Goal: Transaction & Acquisition: Book appointment/travel/reservation

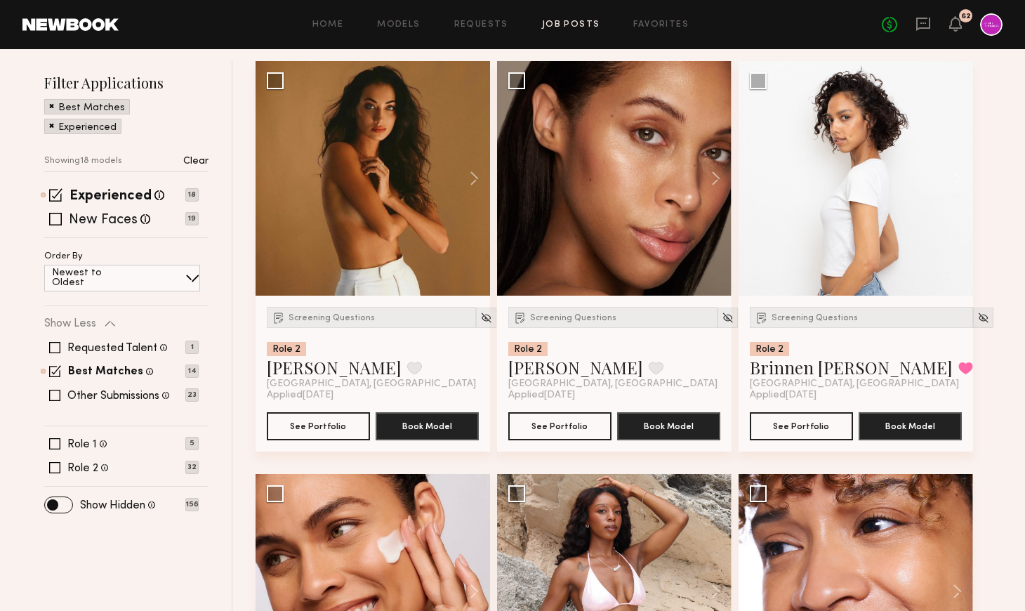
scroll to position [195, 0]
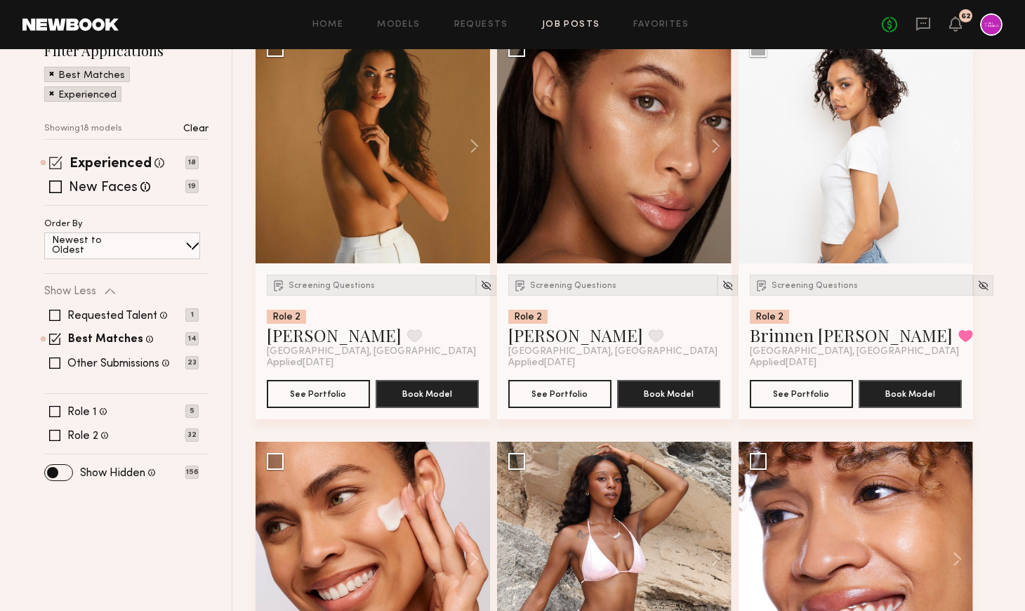
click at [55, 162] on span at bounding box center [55, 162] width 13 height 13
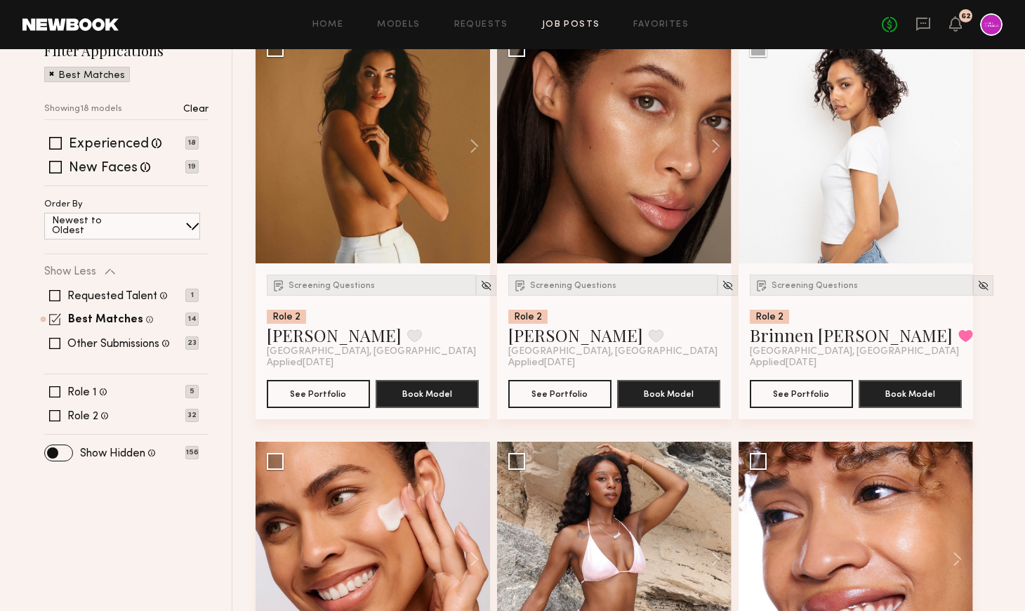
click at [57, 320] on span at bounding box center [55, 319] width 12 height 12
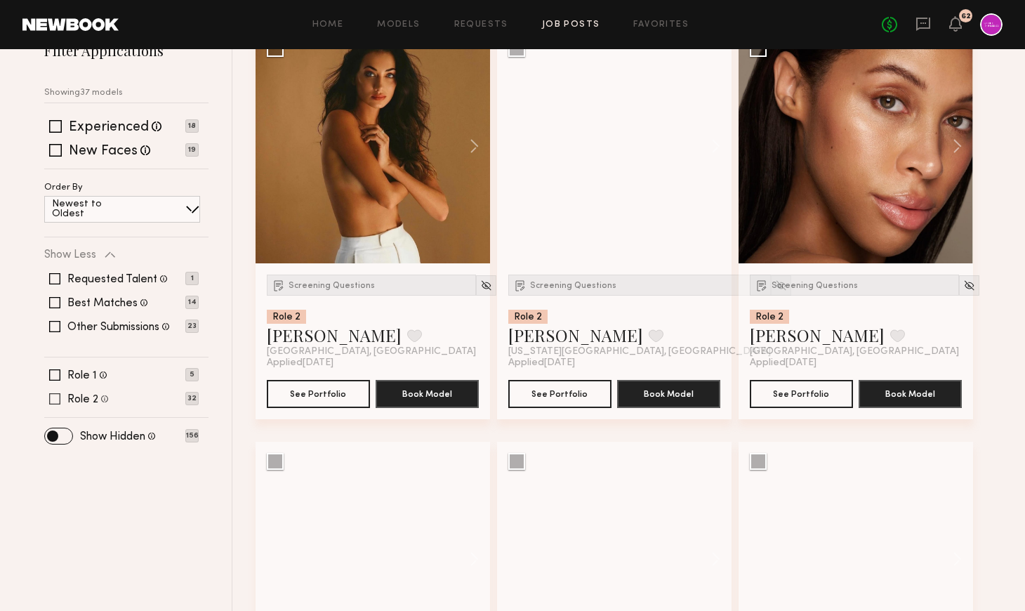
click at [51, 402] on span at bounding box center [54, 398] width 11 height 11
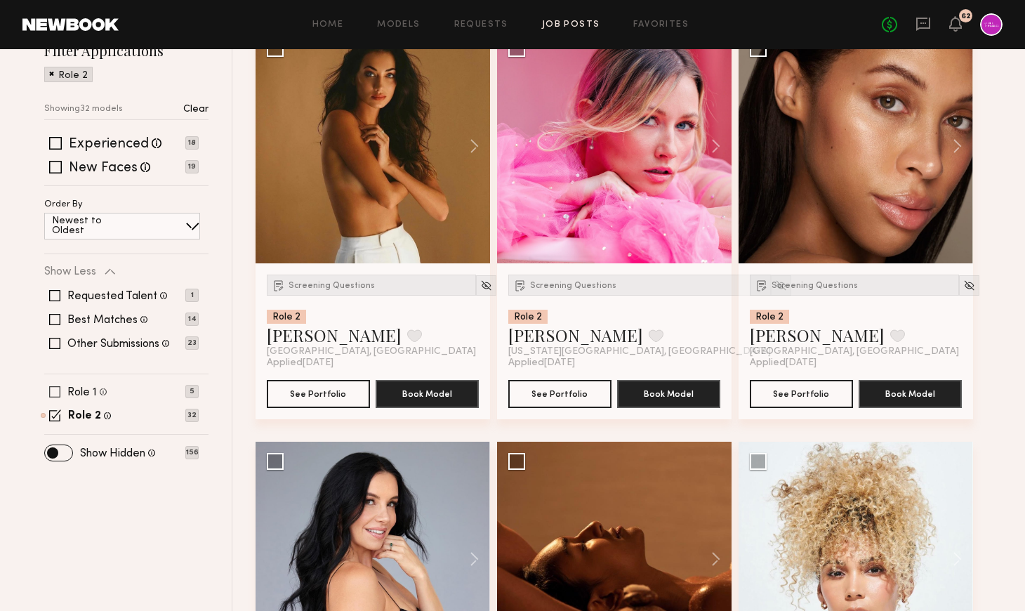
click at [55, 386] on span at bounding box center [54, 391] width 11 height 11
click at [57, 407] on div "Role 1 Female, 18–23, White / Caucasian 5 Role 2 Female, 20–35, Black/ African …" at bounding box center [126, 403] width 164 height 35
click at [57, 418] on span at bounding box center [55, 415] width 12 height 12
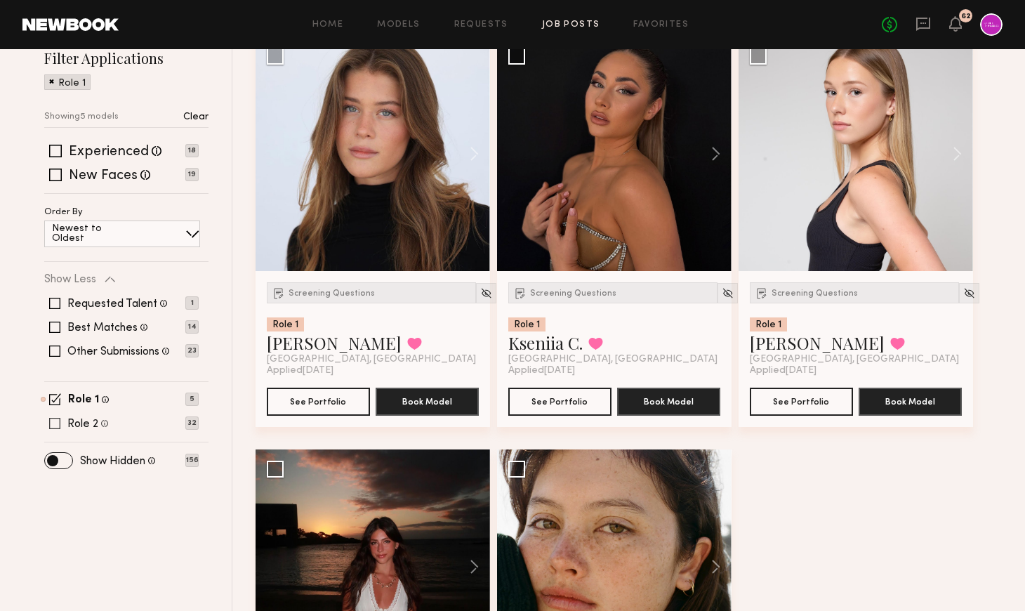
scroll to position [190, 0]
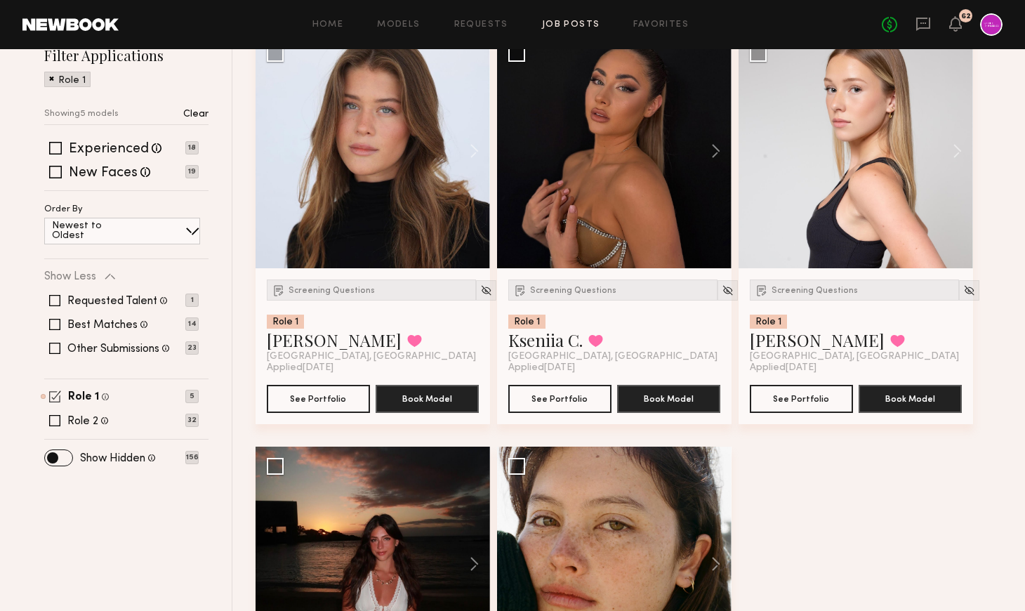
click at [55, 400] on span at bounding box center [55, 396] width 12 height 12
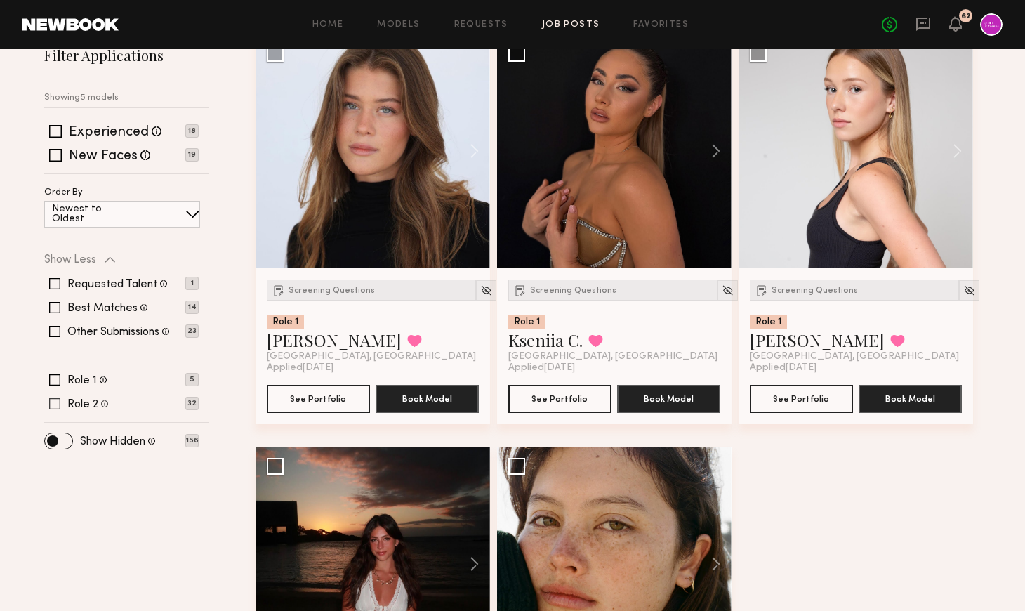
click at [55, 405] on span at bounding box center [54, 403] width 11 height 11
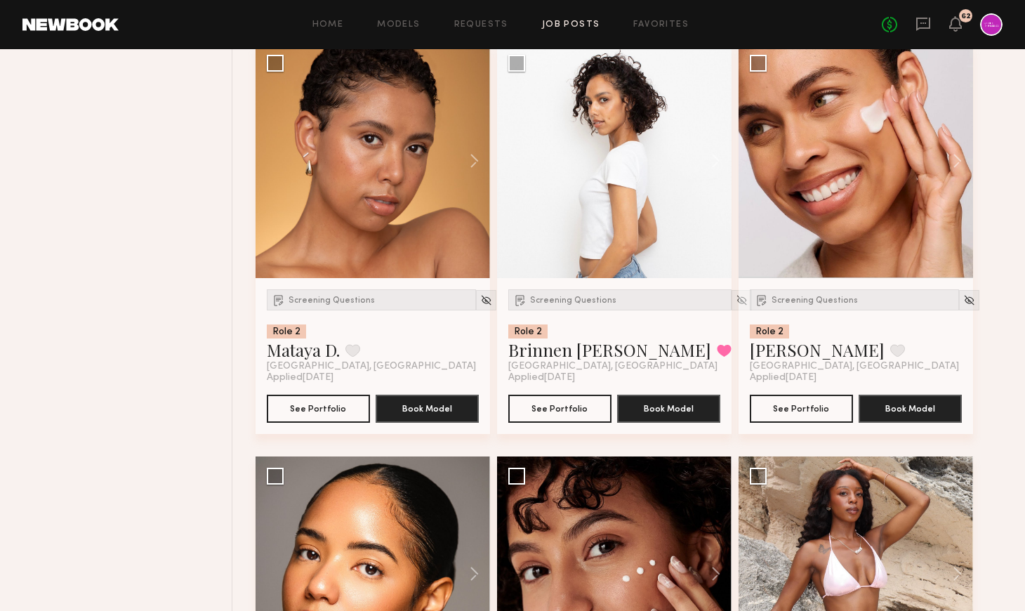
scroll to position [1171, 0]
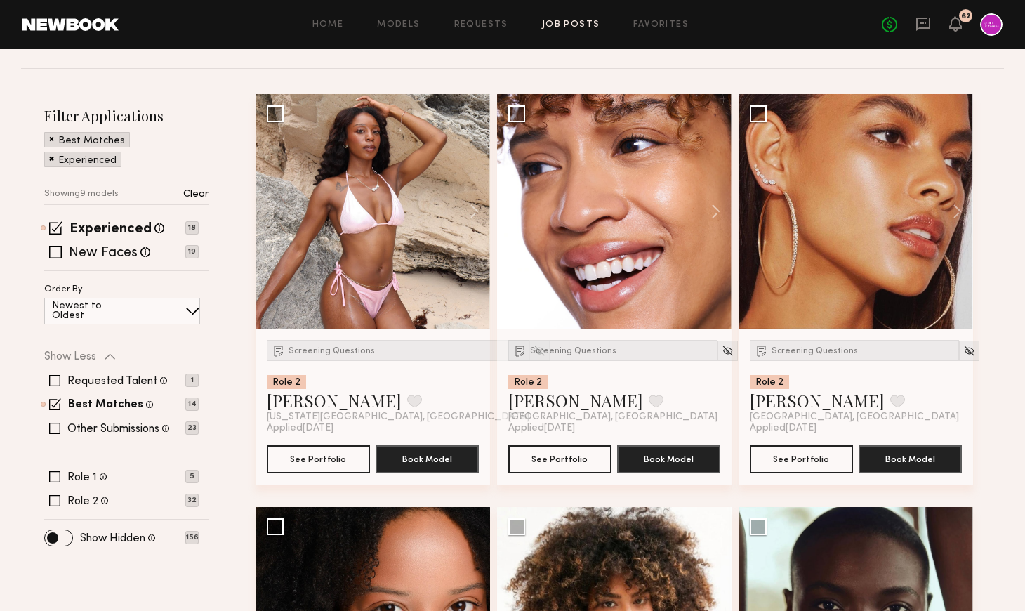
scroll to position [130, 0]
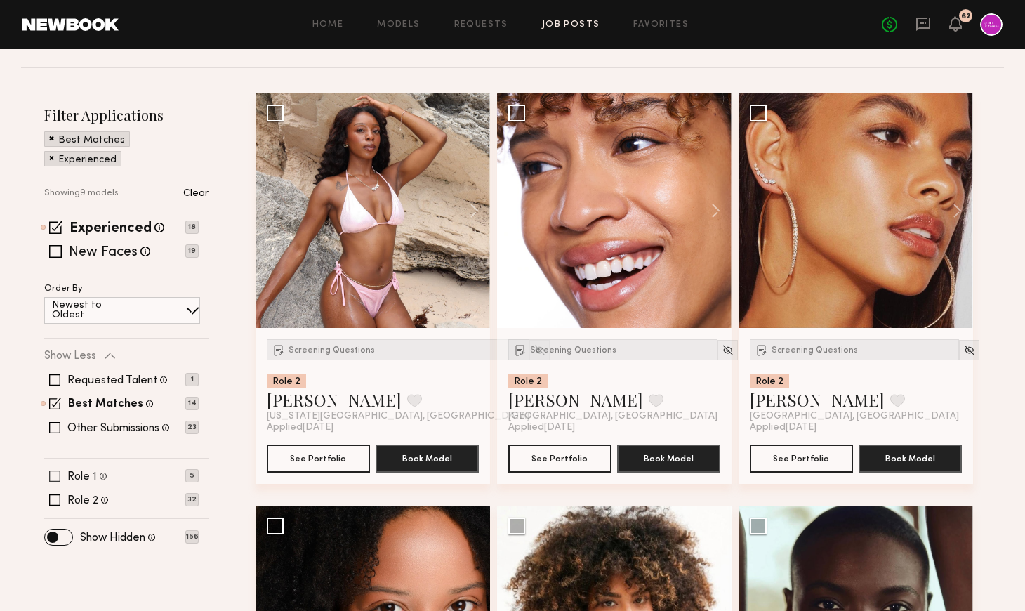
click at [54, 474] on span at bounding box center [54, 476] width 11 height 11
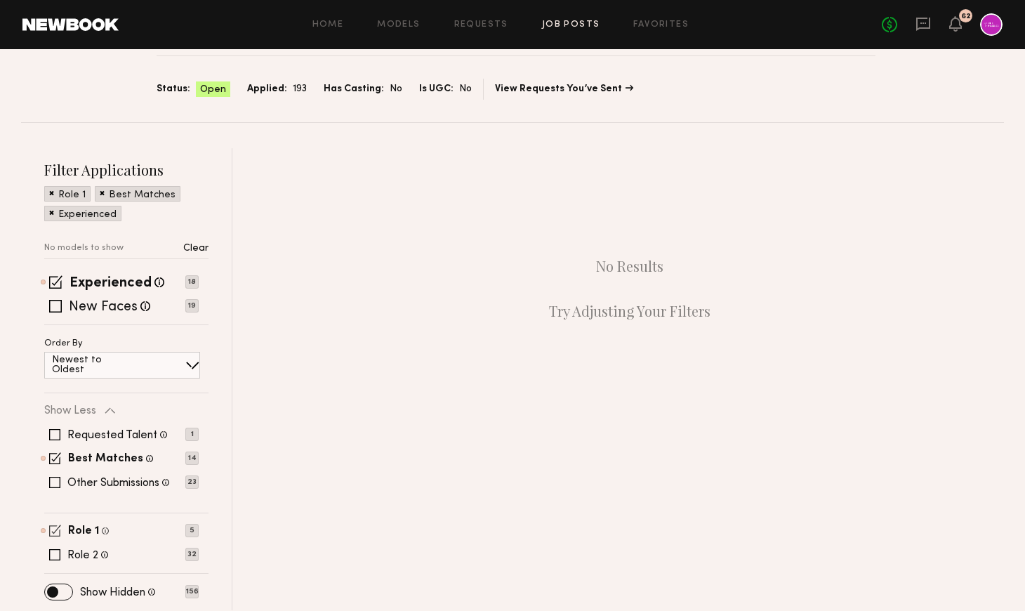
scroll to position [75, 0]
click at [53, 459] on span at bounding box center [55, 458] width 12 height 12
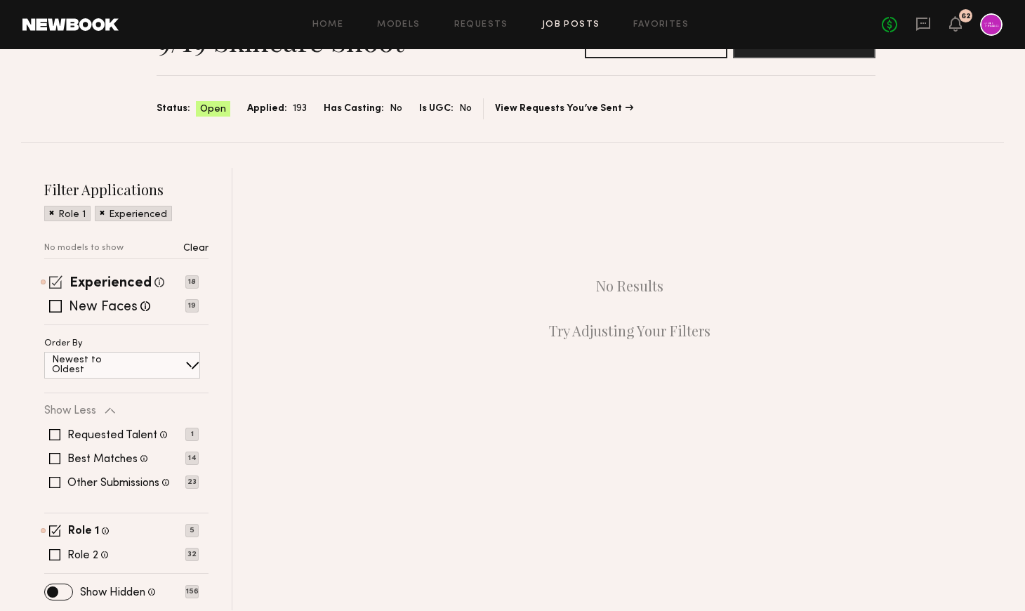
click at [57, 283] on span at bounding box center [55, 281] width 13 height 13
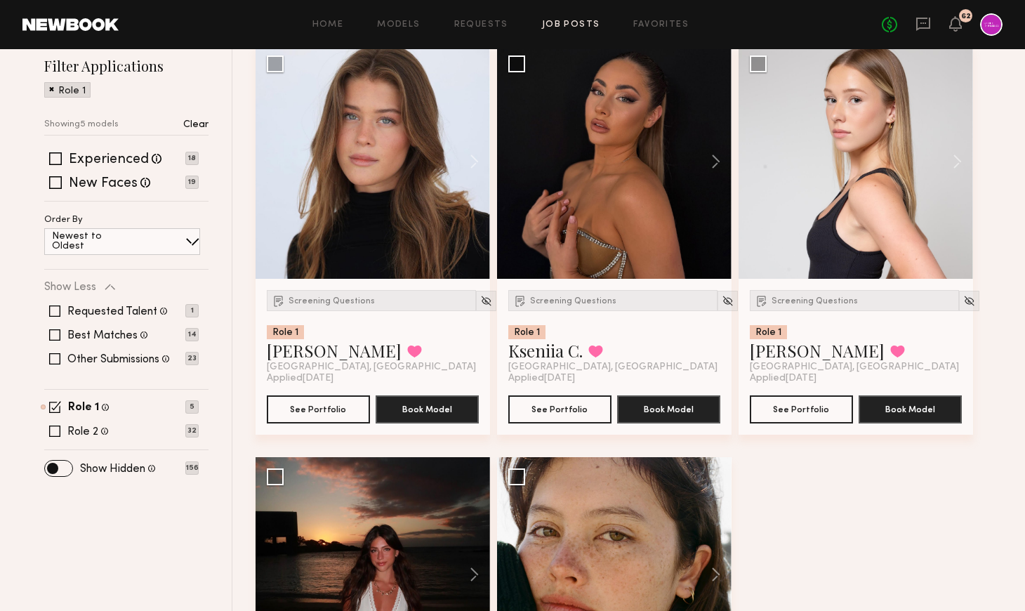
scroll to position [185, 0]
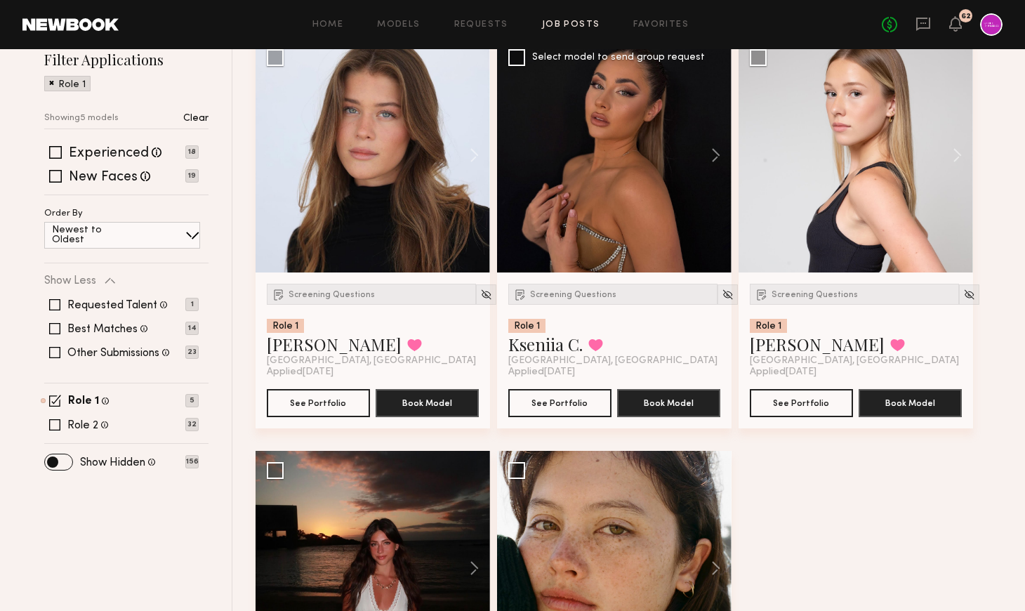
click at [617, 197] on div at bounding box center [614, 155] width 235 height 235
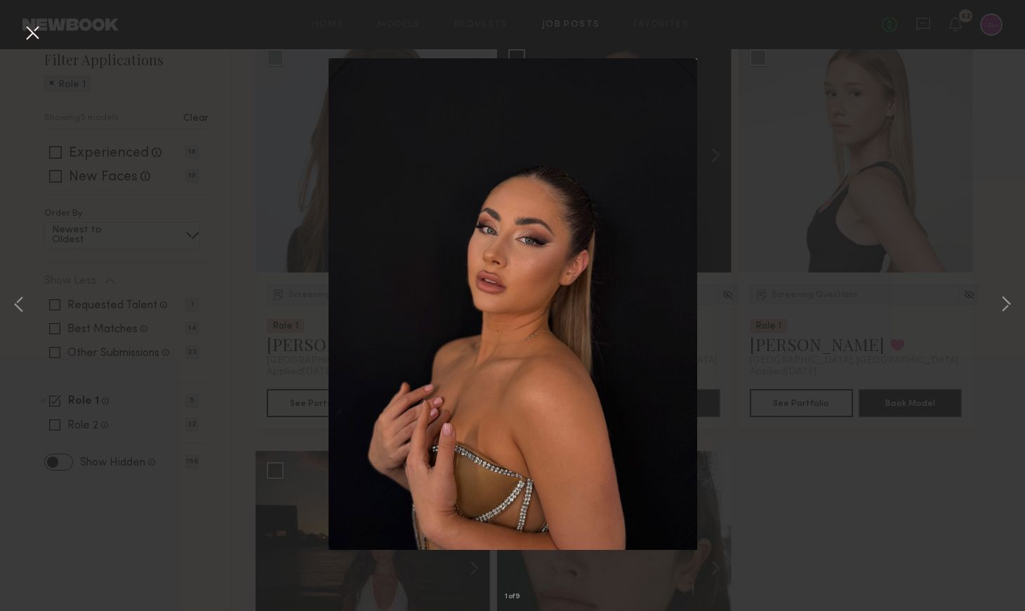
click at [27, 30] on button at bounding box center [32, 33] width 22 height 25
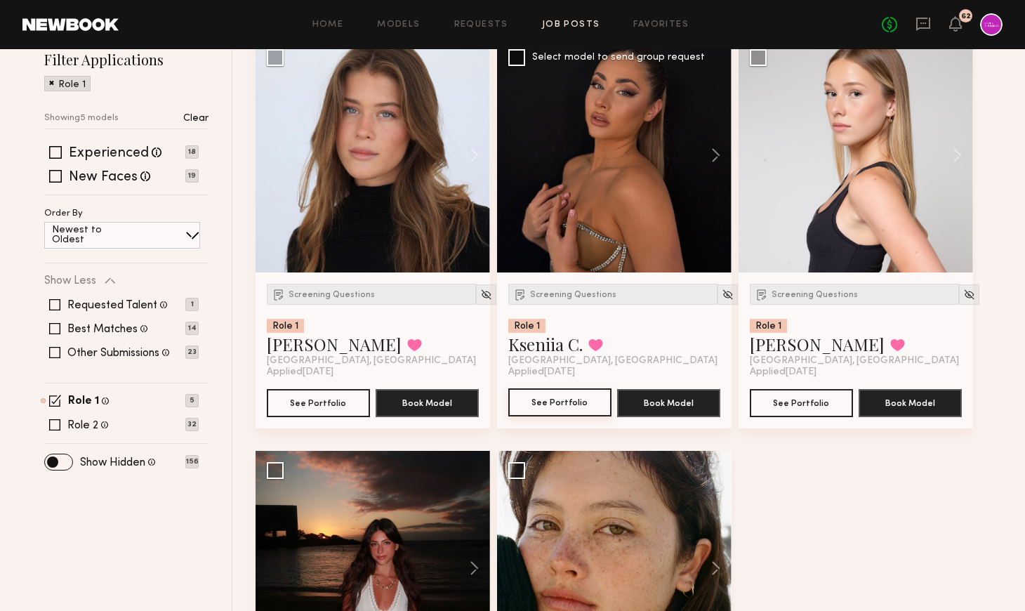
click at [567, 405] on button "See Portfolio" at bounding box center [559, 402] width 103 height 28
click at [48, 424] on div "Role 2 [DEMOGRAPHIC_DATA], 20–35, [DEMOGRAPHIC_DATA]/ [DEMOGRAPHIC_DATA] 32" at bounding box center [121, 424] width 155 height 11
click at [54, 393] on div "Filter Applications Role 1 Showing 5 models Clear Experienced Talent we've deem…" at bounding box center [126, 259] width 164 height 418
click at [54, 402] on span at bounding box center [55, 401] width 12 height 12
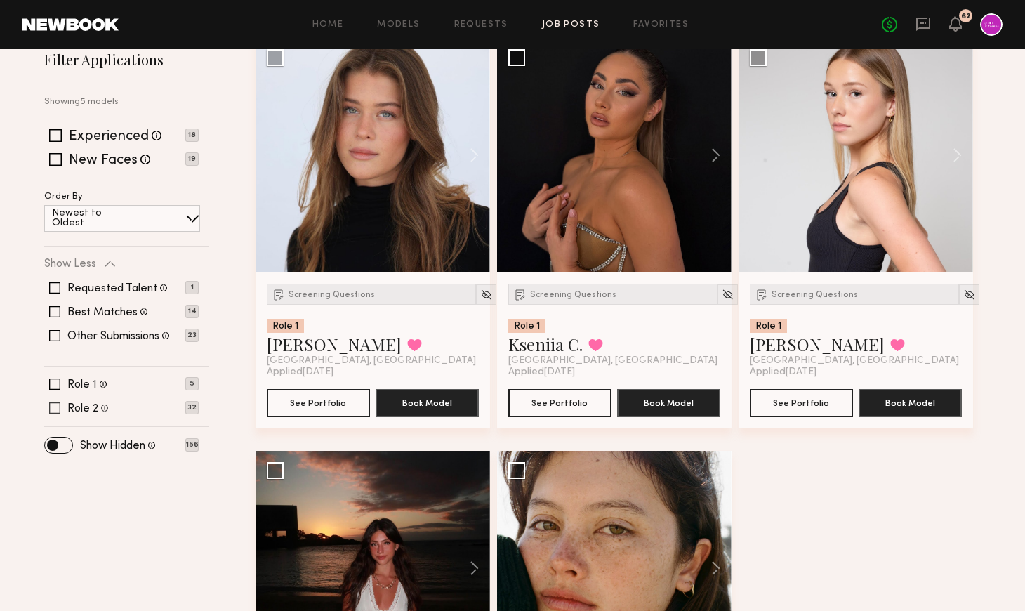
click at [57, 405] on span at bounding box center [54, 407] width 11 height 11
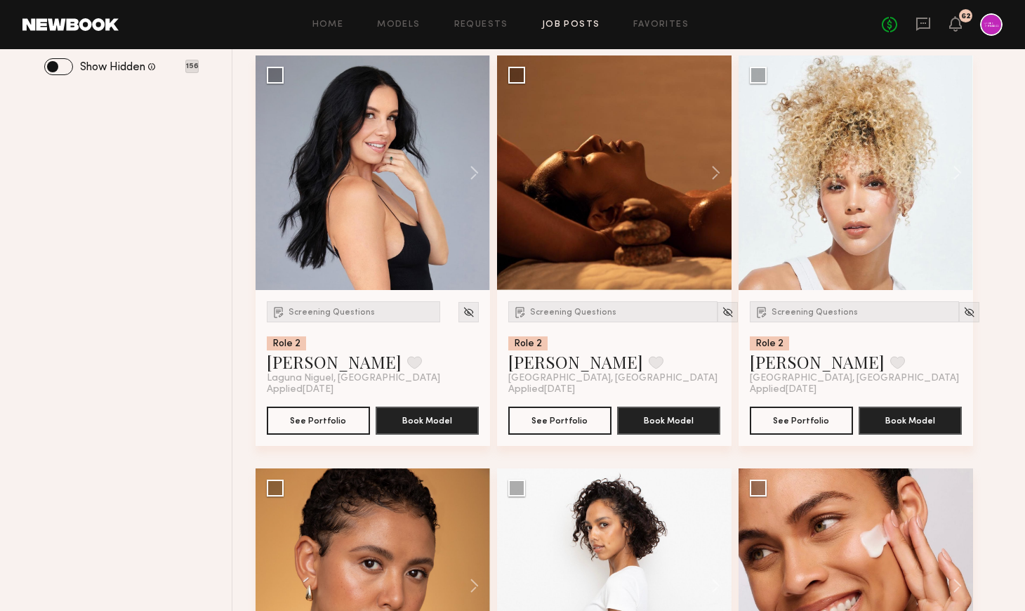
scroll to position [575, 0]
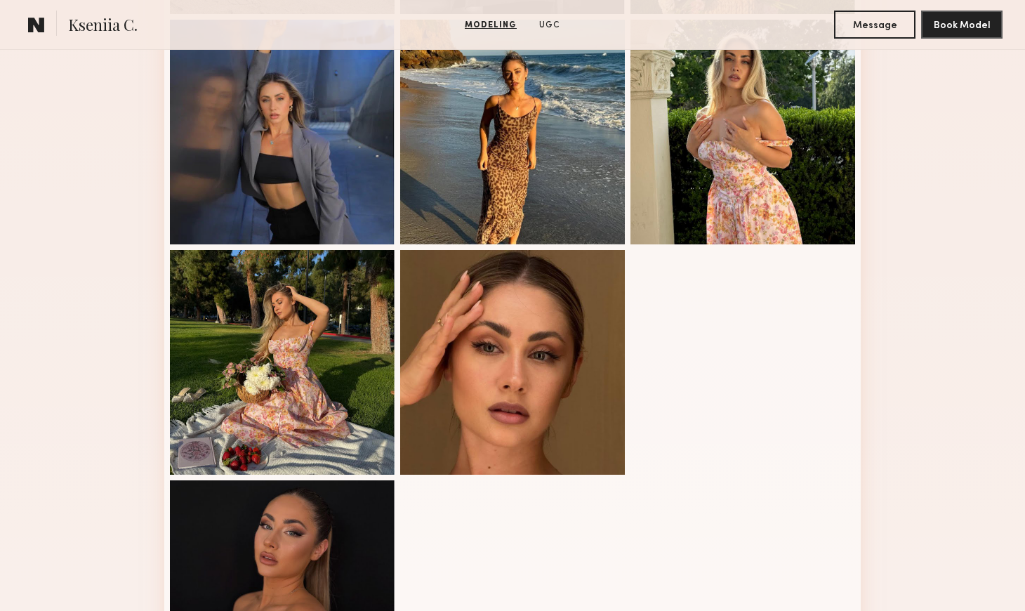
scroll to position [633, 0]
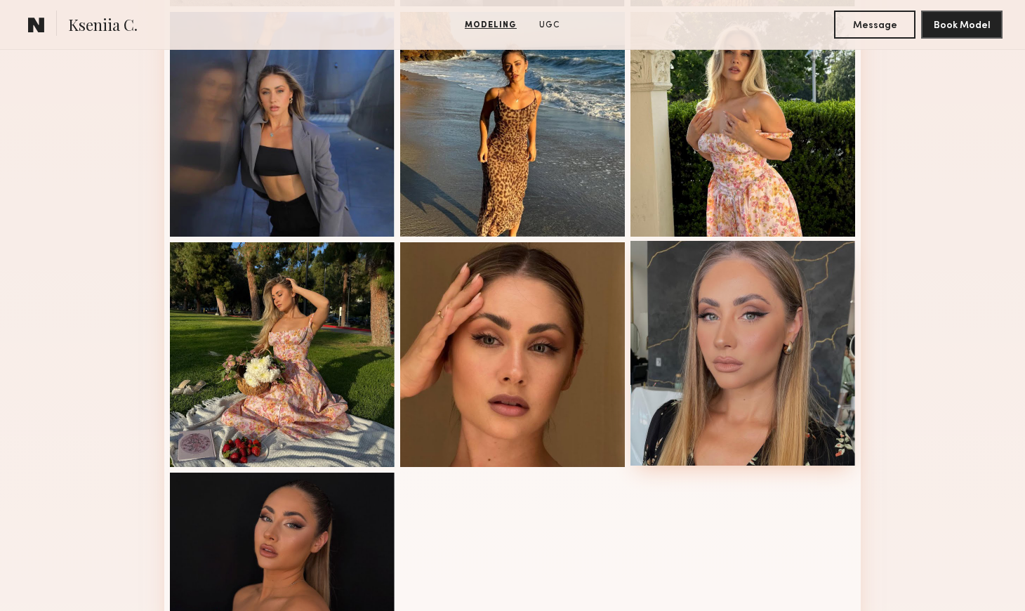
click at [714, 371] on div at bounding box center [743, 353] width 225 height 225
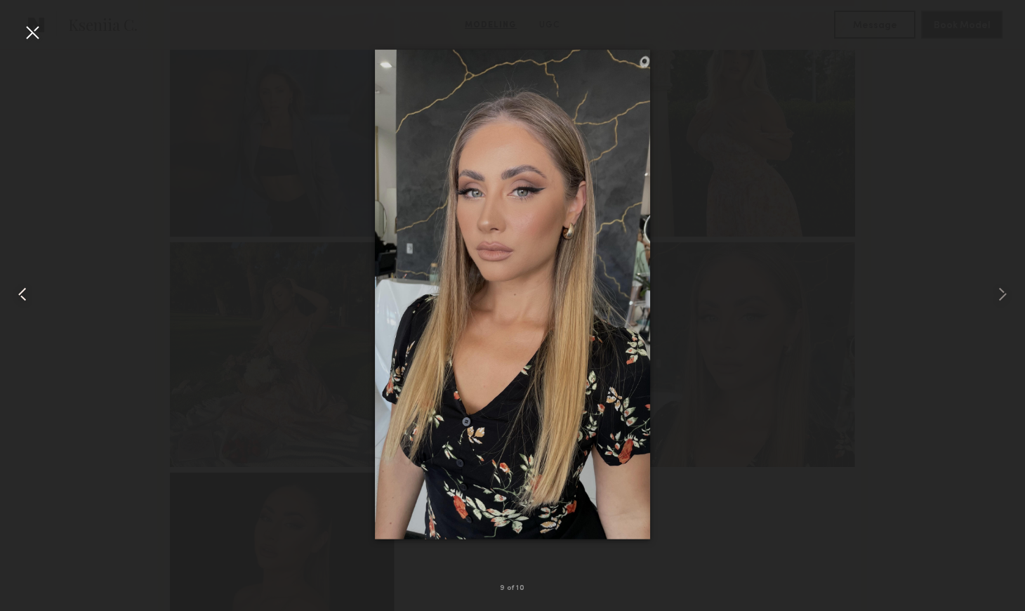
click at [19, 24] on div at bounding box center [20, 294] width 41 height 544
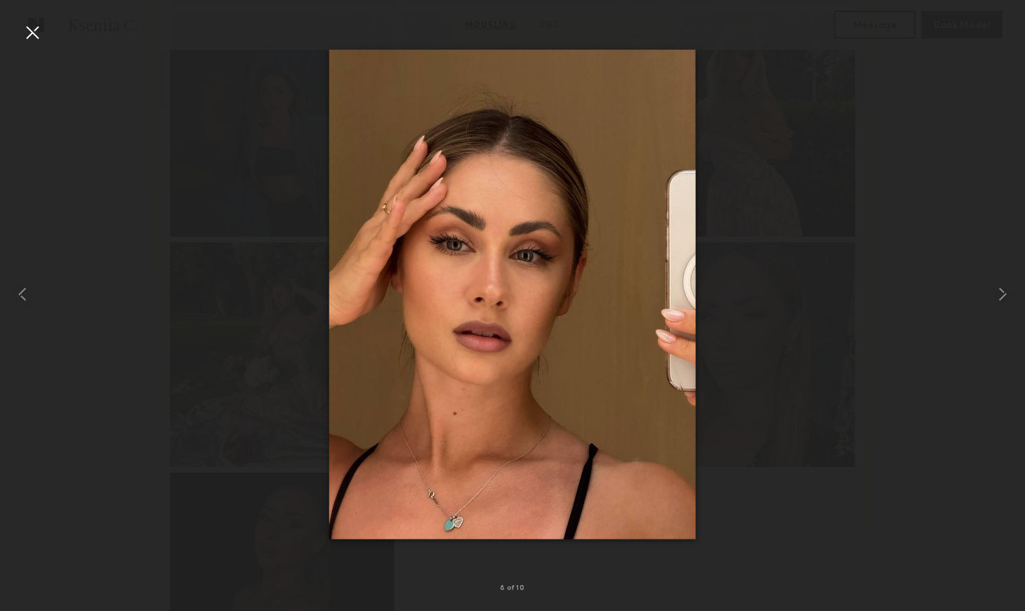
click at [34, 31] on div at bounding box center [32, 32] width 22 height 22
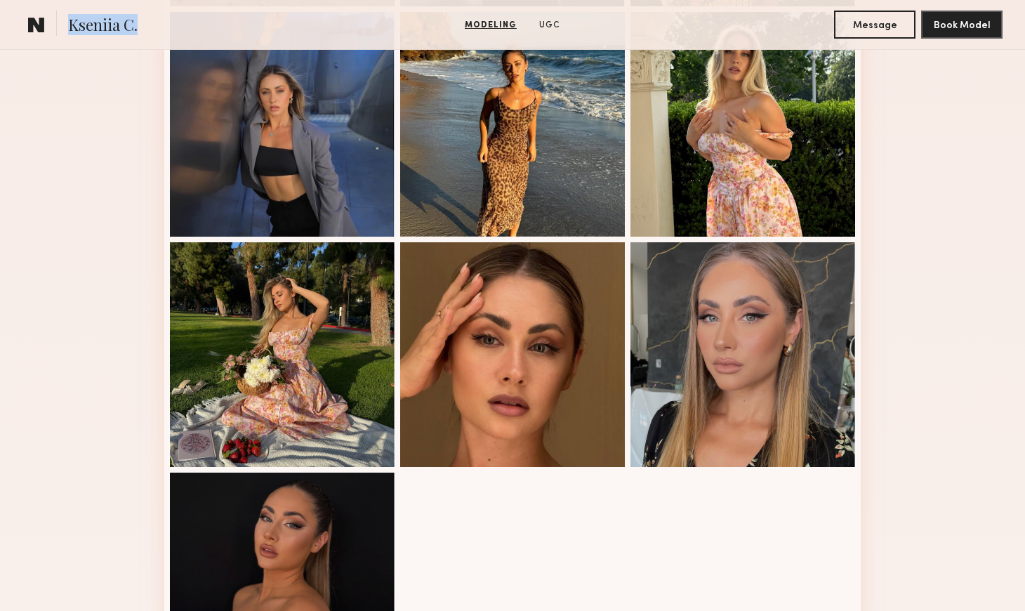
drag, startPoint x: 138, startPoint y: 32, endPoint x: 70, endPoint y: 32, distance: 68.1
click at [70, 32] on section "Kseniia C." at bounding box center [166, 25] width 289 height 28
copy span "Kseniia C."
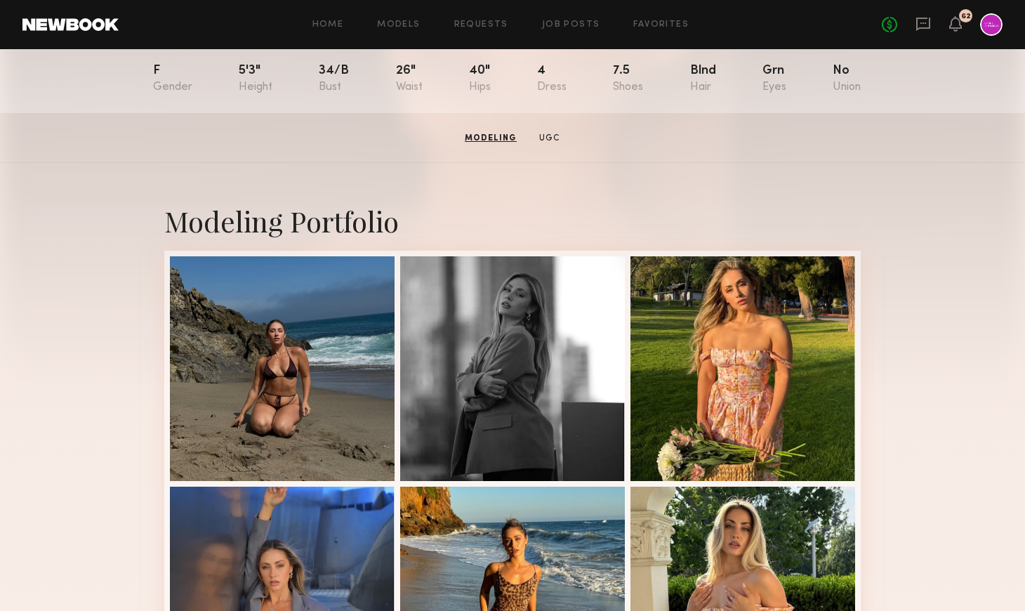
scroll to position [97, 0]
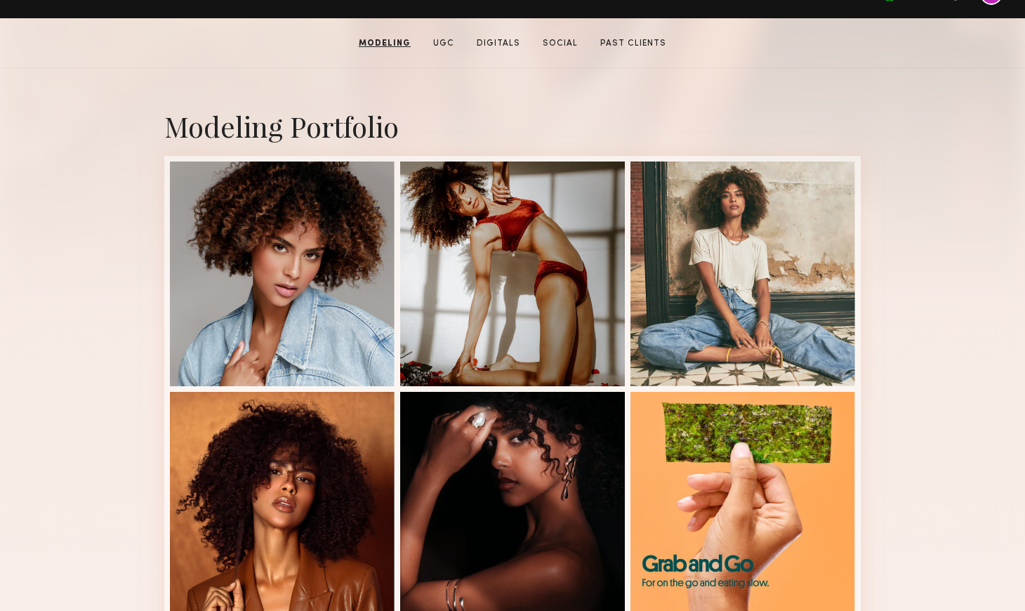
scroll to position [796, 0]
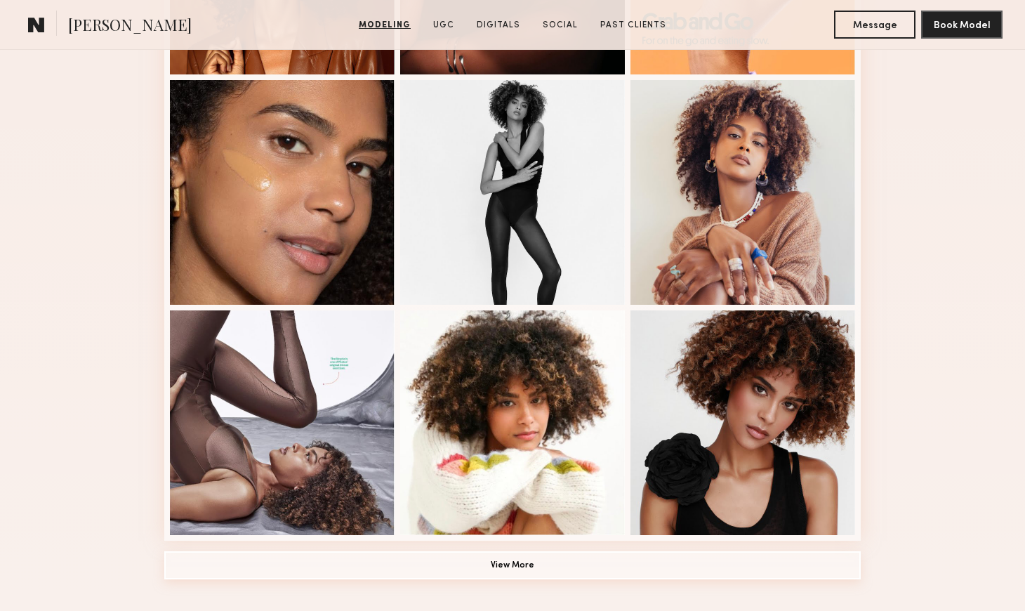
click at [514, 566] on button "View More" at bounding box center [512, 565] width 697 height 28
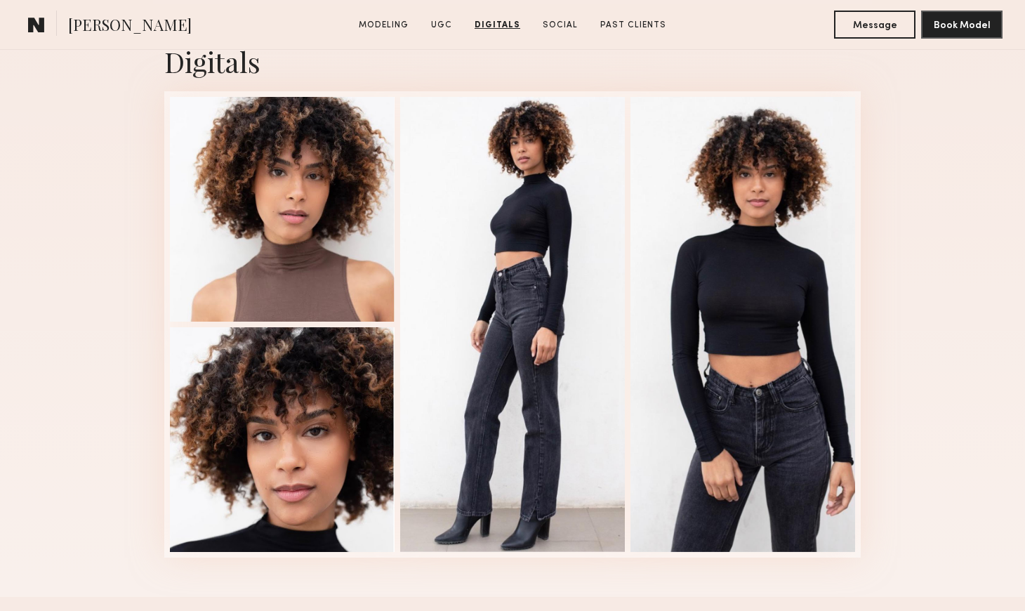
scroll to position [3903, 0]
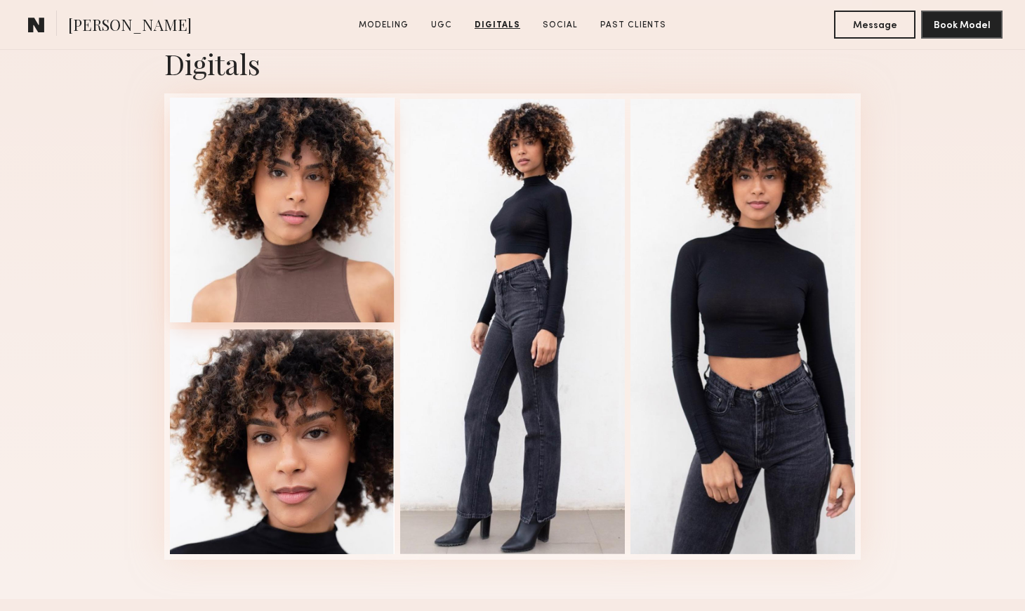
click at [339, 209] on div at bounding box center [282, 210] width 225 height 225
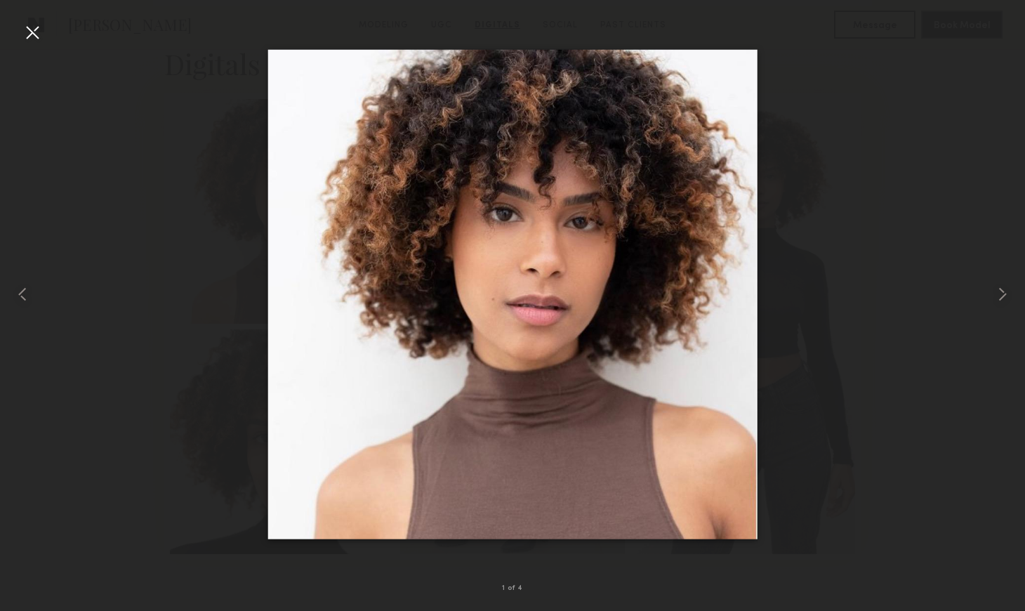
click at [126, 334] on div at bounding box center [512, 294] width 1025 height 544
click at [32, 32] on div at bounding box center [32, 32] width 22 height 22
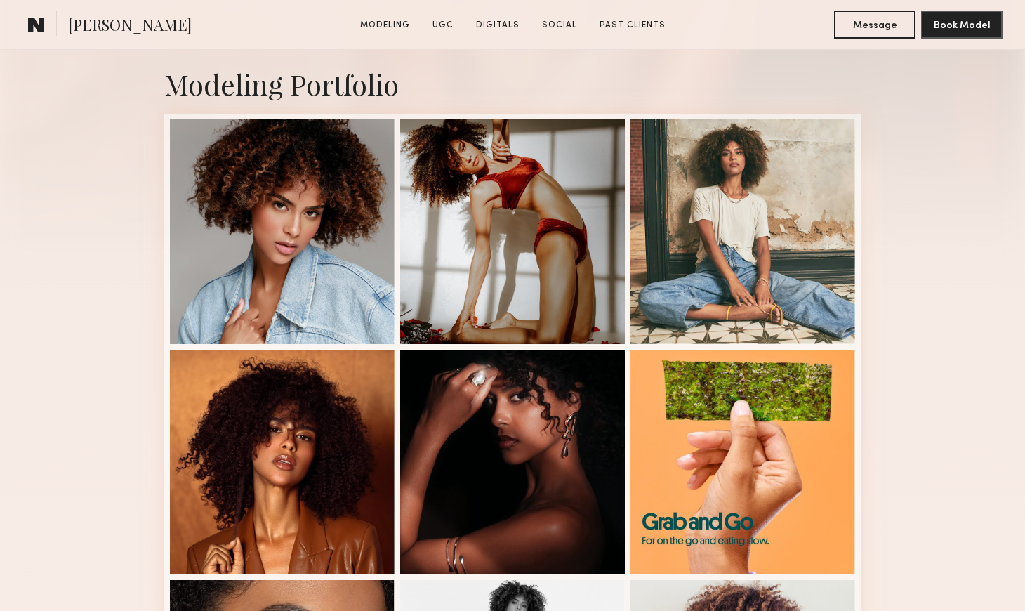
scroll to position [301, 0]
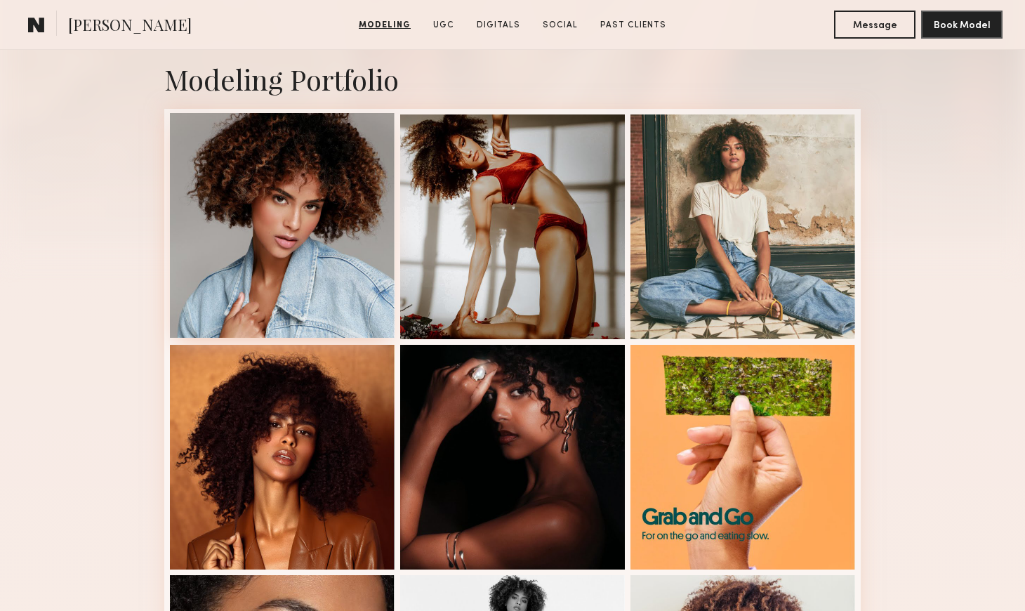
click at [374, 256] on div at bounding box center [282, 225] width 225 height 225
